Goal: Task Accomplishment & Management: Manage account settings

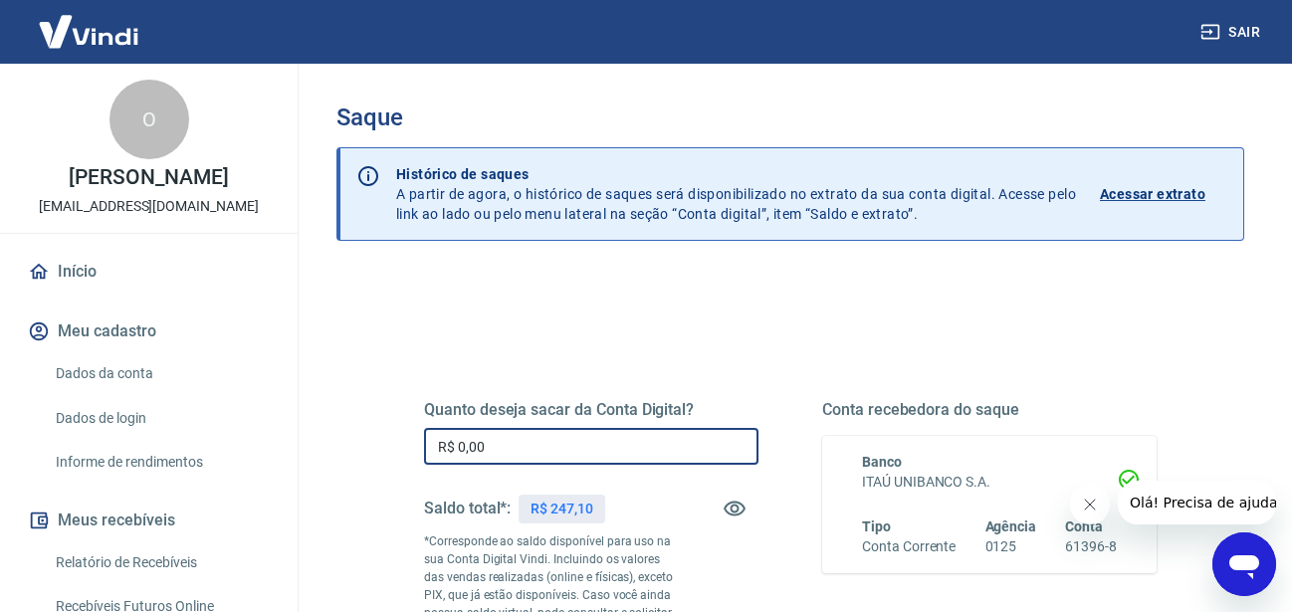
click at [505, 450] on input "R$ 0,00" at bounding box center [591, 446] width 334 height 37
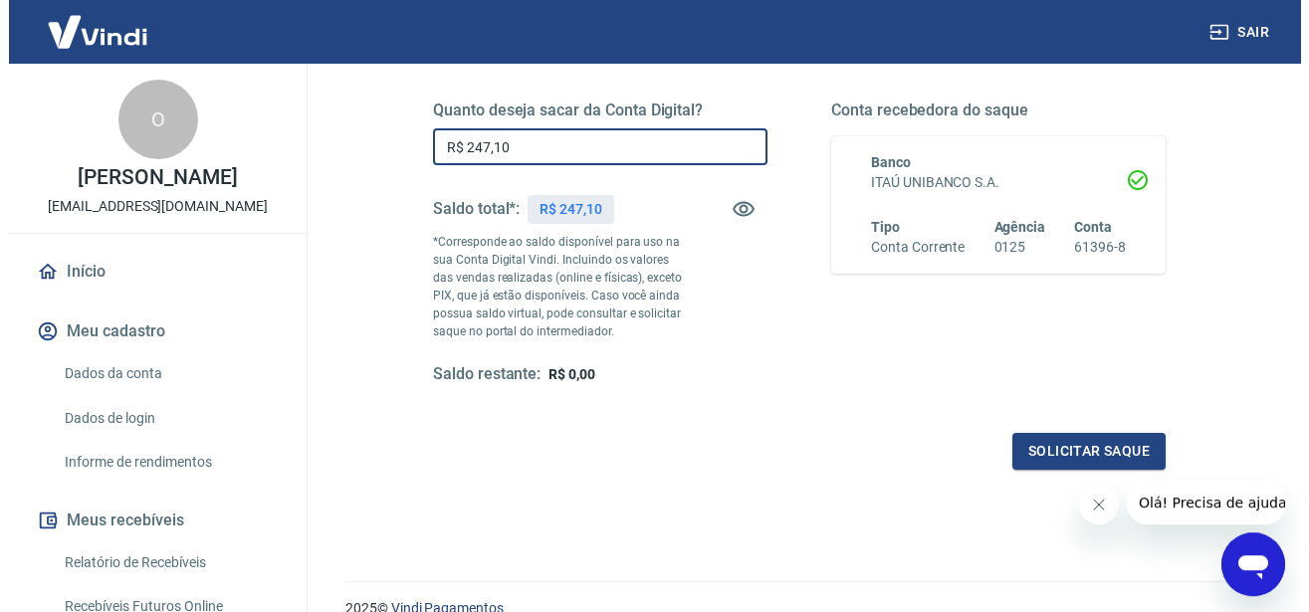
scroll to position [390, 0]
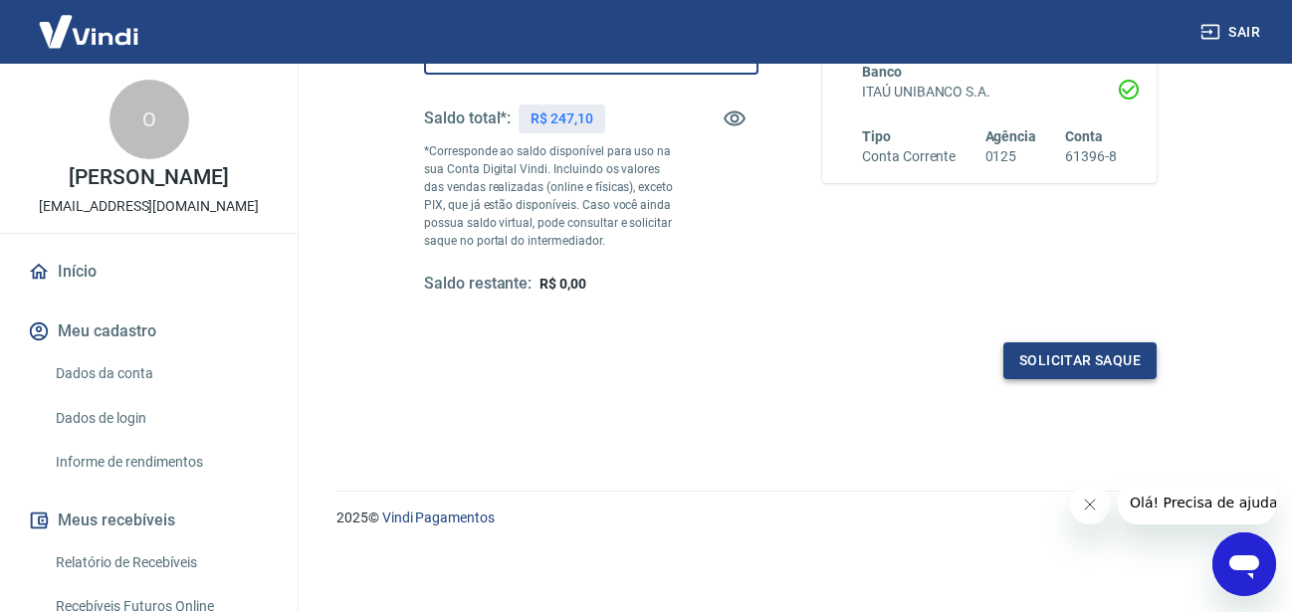
type input "R$ 247,10"
click at [1098, 352] on button "Solicitar saque" at bounding box center [1079, 360] width 153 height 37
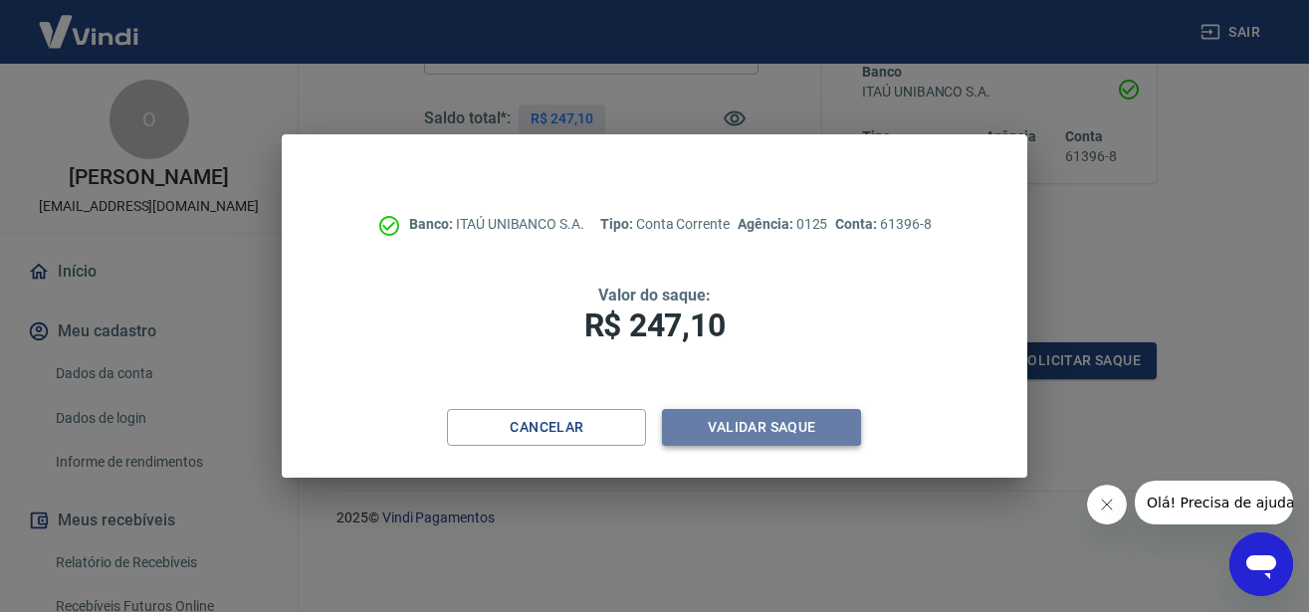
click at [747, 415] on button "Validar saque" at bounding box center [761, 427] width 199 height 37
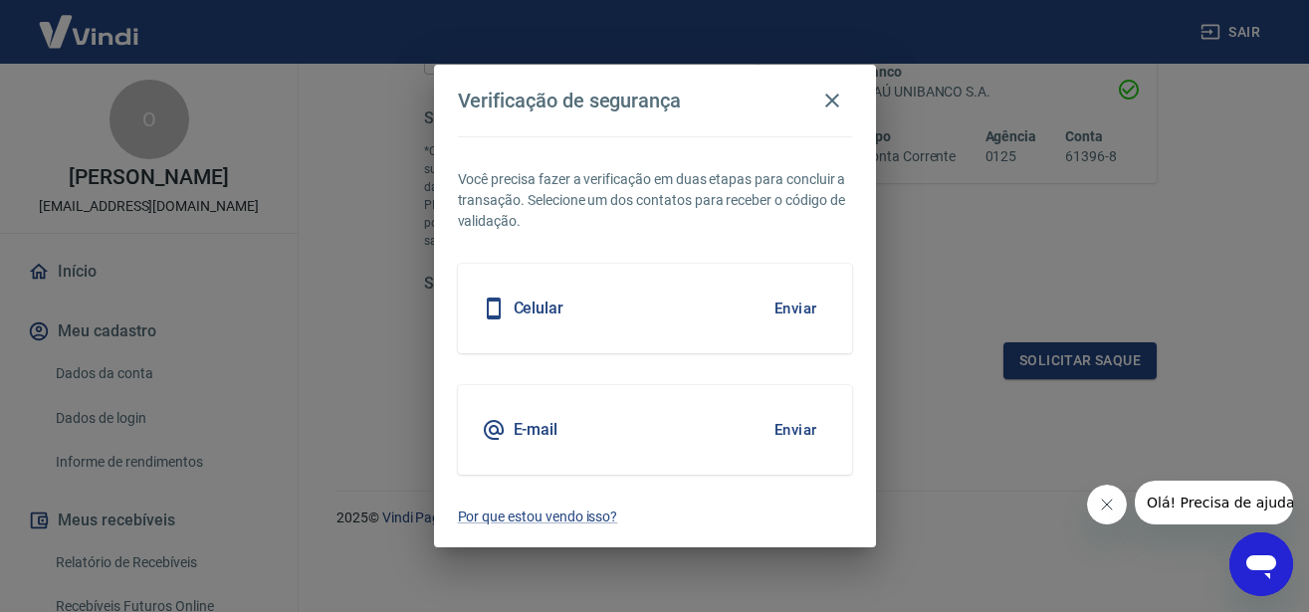
click at [806, 434] on button "Enviar" at bounding box center [795, 430] width 65 height 42
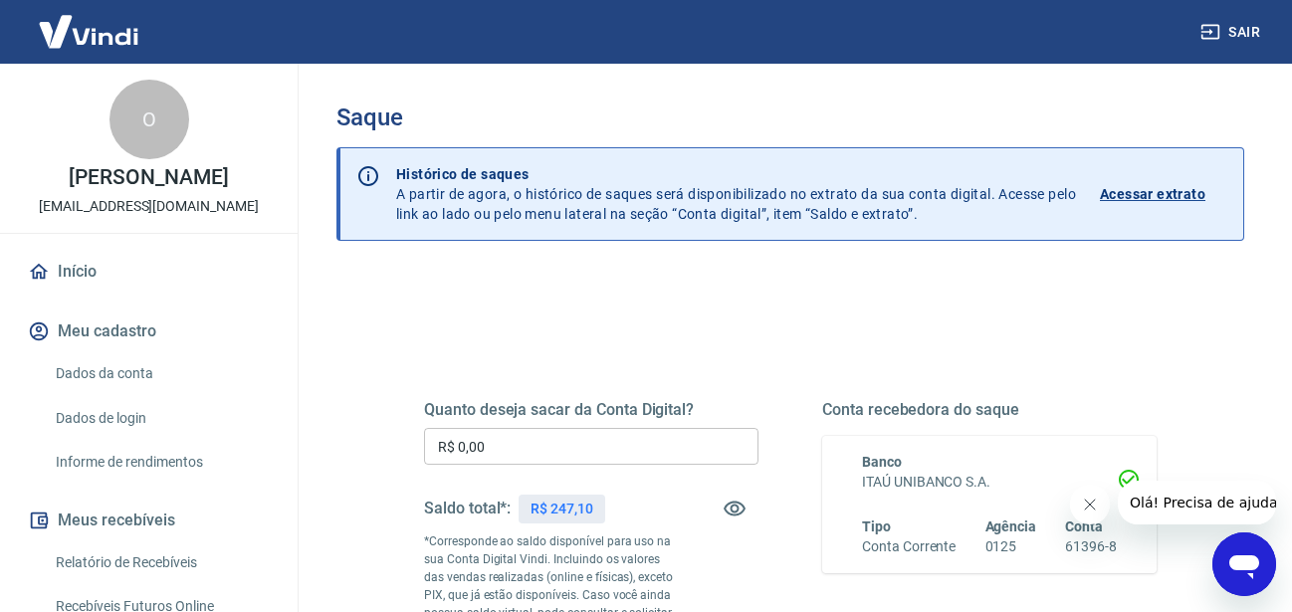
click at [526, 434] on input "R$ 0,00" at bounding box center [591, 446] width 334 height 37
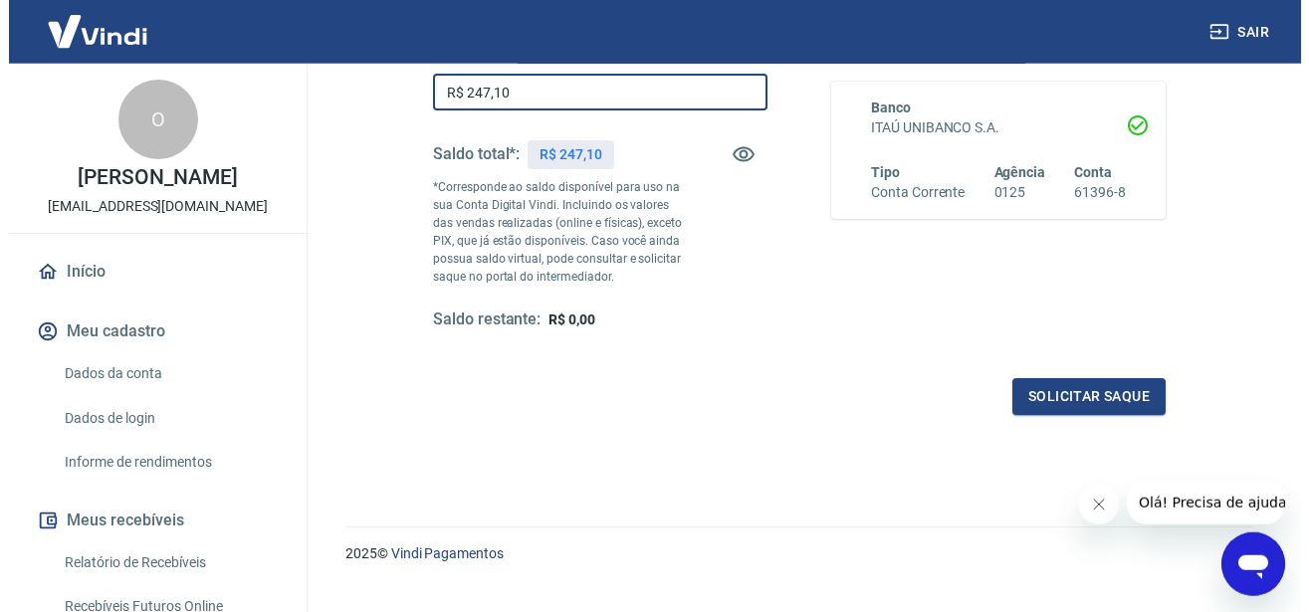
scroll to position [390, 0]
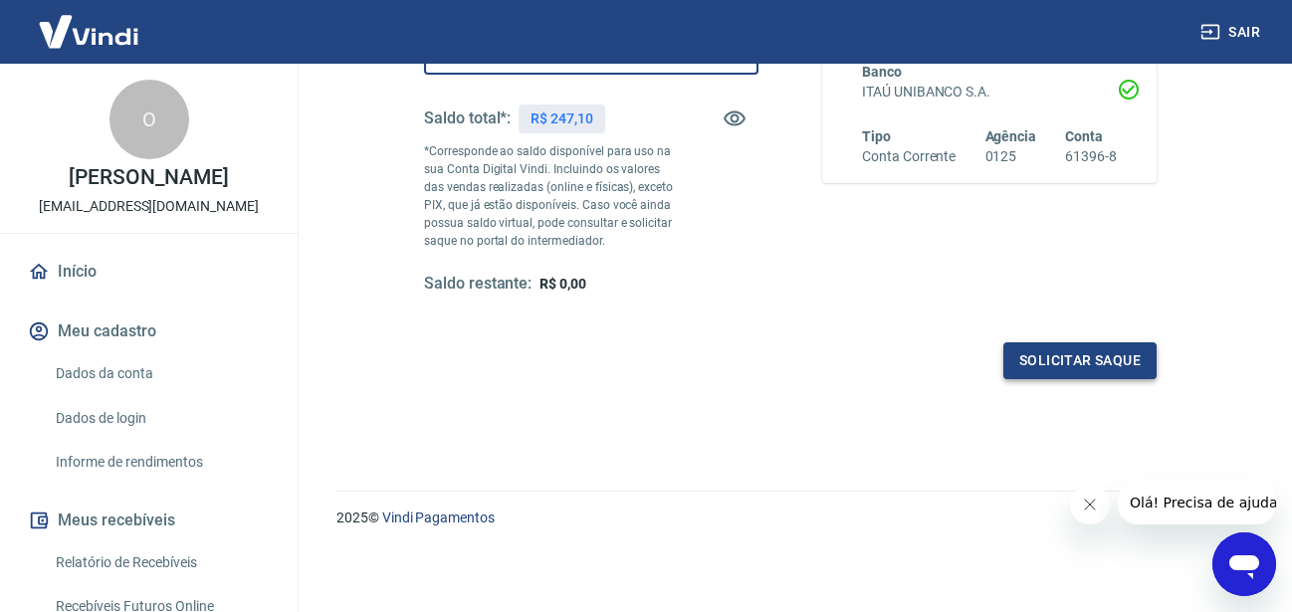
type input "R$ 247,10"
click at [1130, 375] on button "Solicitar saque" at bounding box center [1079, 360] width 153 height 37
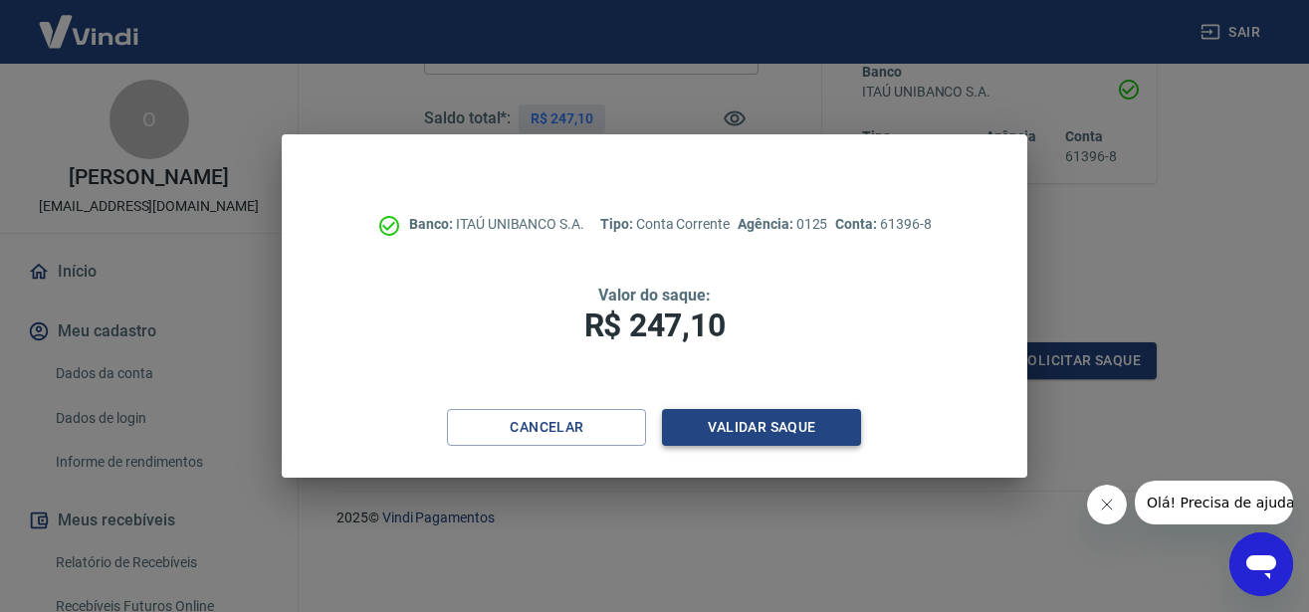
click at [793, 436] on button "Validar saque" at bounding box center [761, 427] width 199 height 37
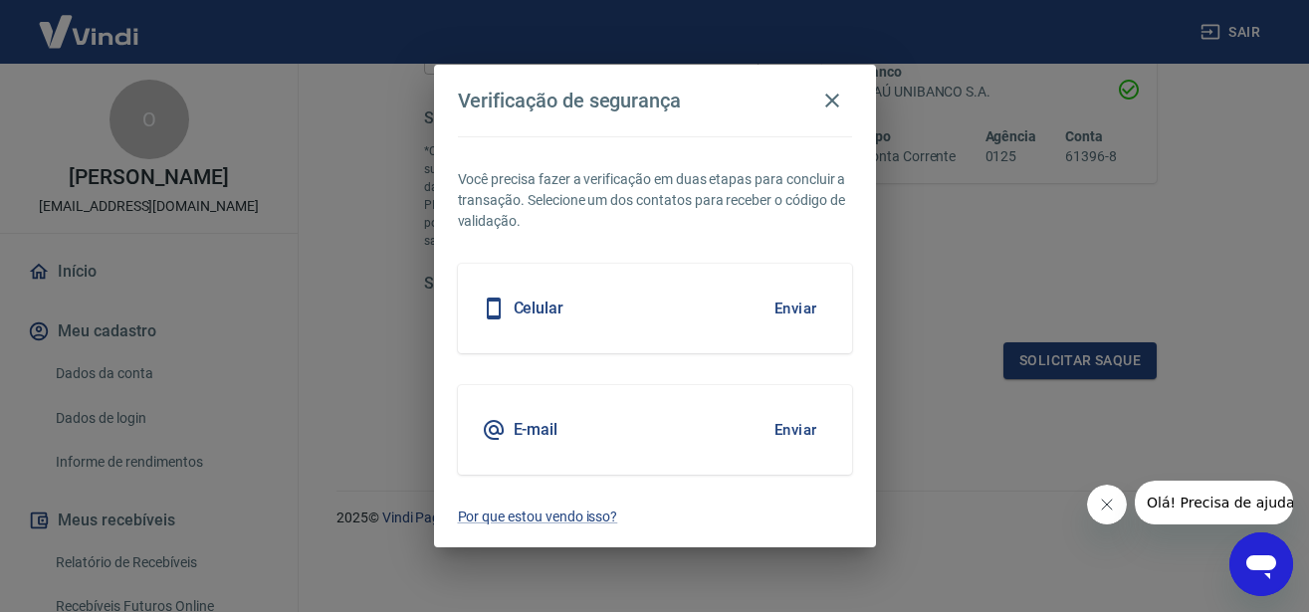
click at [793, 436] on button "Enviar" at bounding box center [795, 430] width 65 height 42
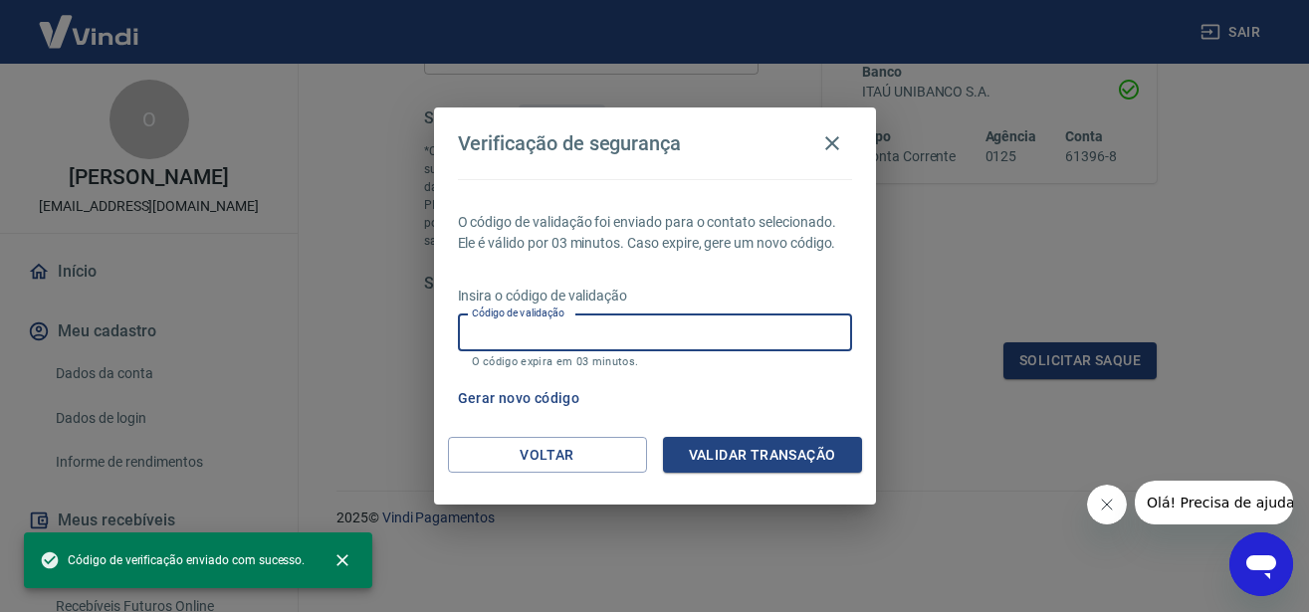
click at [624, 335] on input "Código de validação" at bounding box center [655, 332] width 394 height 37
paste input "954301"
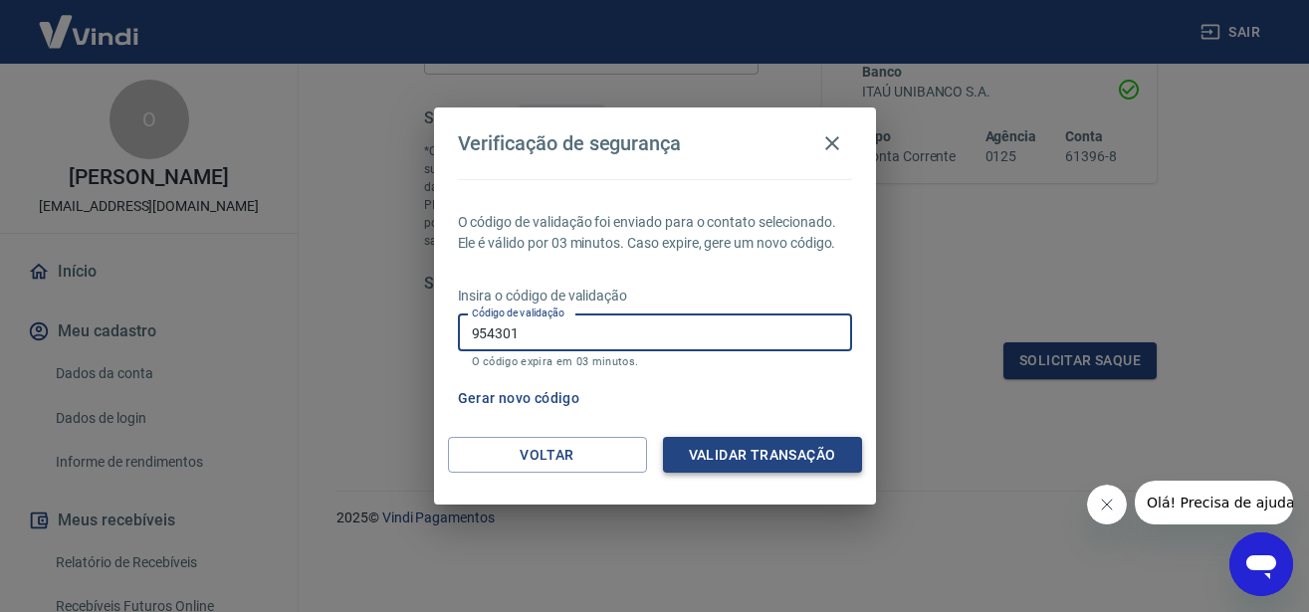
type input "954301"
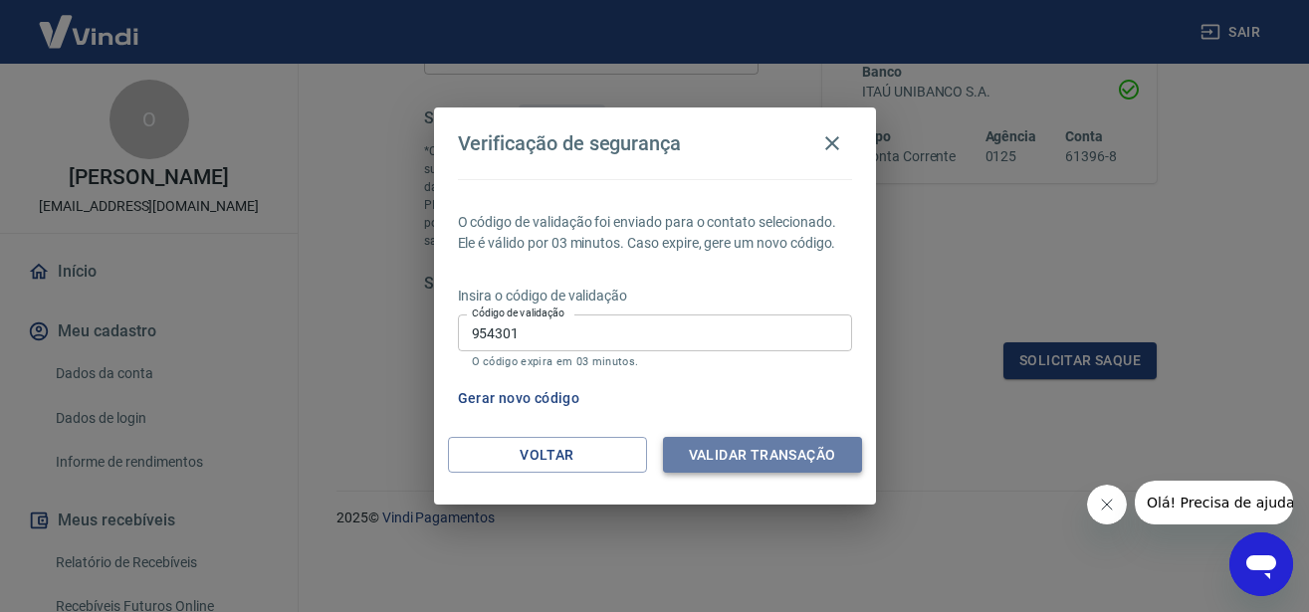
click at [777, 454] on button "Validar transação" at bounding box center [762, 455] width 199 height 37
